Goal: Task Accomplishment & Management: Complete application form

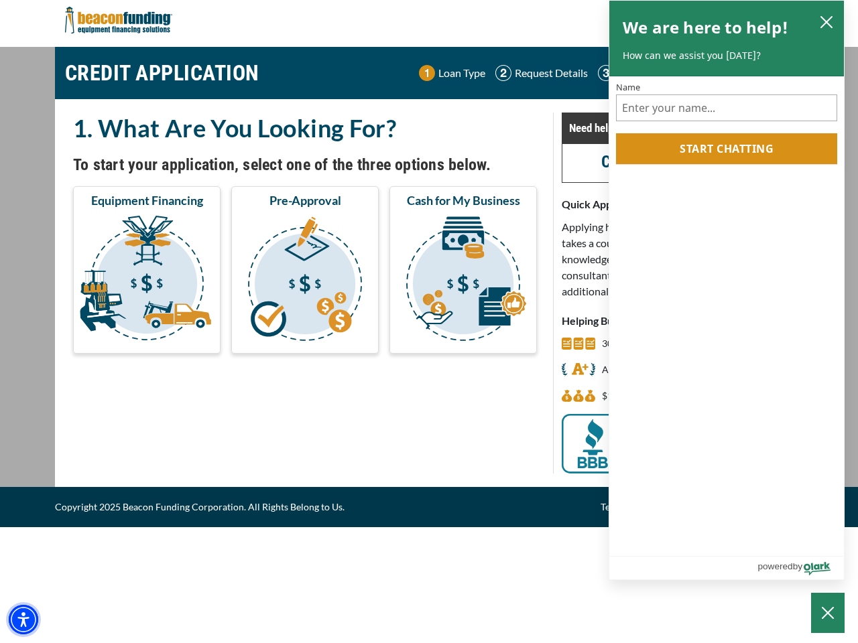
click at [23, 620] on img "Accessibility Menu" at bounding box center [23, 619] width 29 height 29
click at [147, 281] on body "Skip to main content Enable accessibility for low vision Open the accessibility…" at bounding box center [429, 321] width 858 height 643
click at [305, 281] on body "Skip to main content Enable accessibility for low vision Open the accessibility…" at bounding box center [429, 321] width 858 height 643
click at [463, 281] on body "Skip to main content Enable accessibility for low vision Open the accessibility…" at bounding box center [429, 321] width 858 height 643
click at [826, 21] on body "Skip to main content Enable accessibility for low vision Open the accessibility…" at bounding box center [429, 321] width 858 height 643
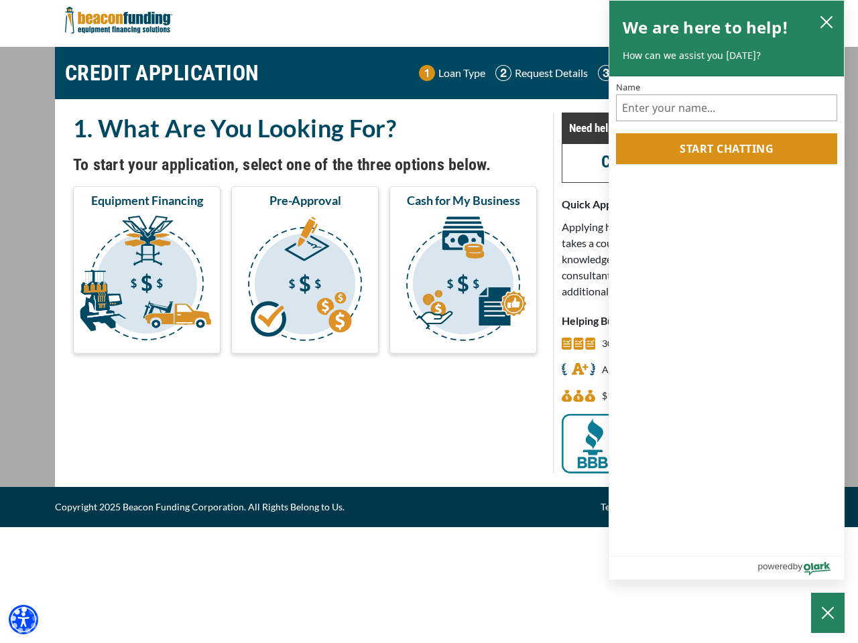
click at [726, 149] on body "Skip to main content Enable accessibility for low vision Open the accessibility…" at bounding box center [429, 321] width 858 height 643
click at [828, 613] on body "Skip to main content Enable accessibility for low vision Open the accessibility…" at bounding box center [429, 321] width 858 height 643
